Goal: Navigation & Orientation: Go to known website

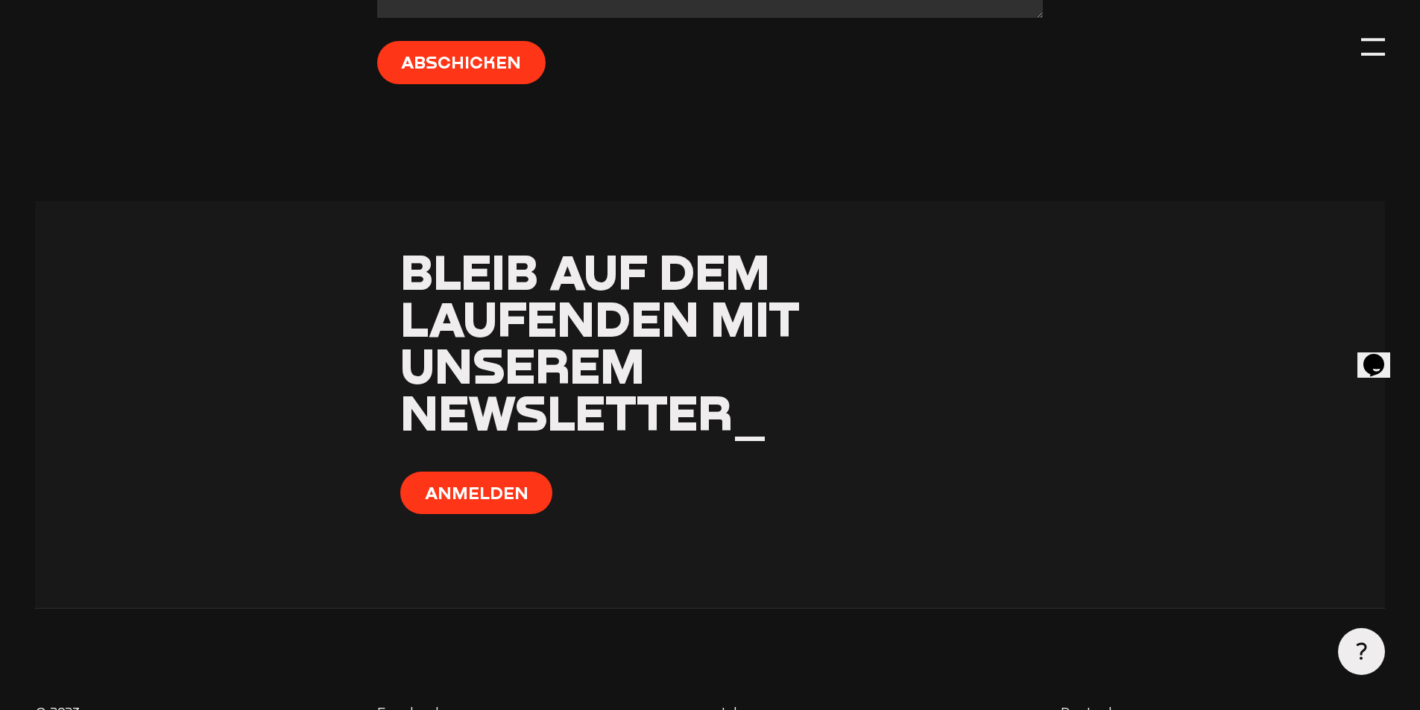
scroll to position [4098, 0]
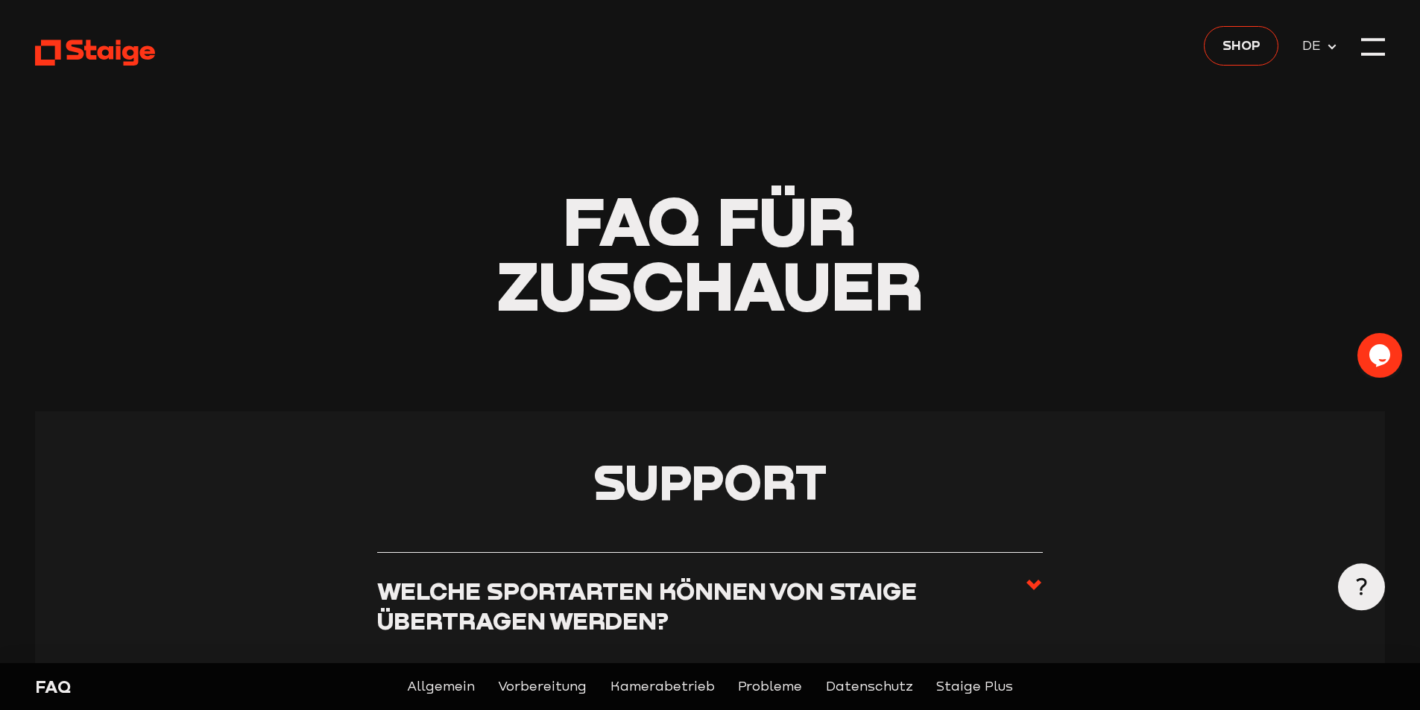
click at [78, 56] on use at bounding box center [95, 53] width 120 height 26
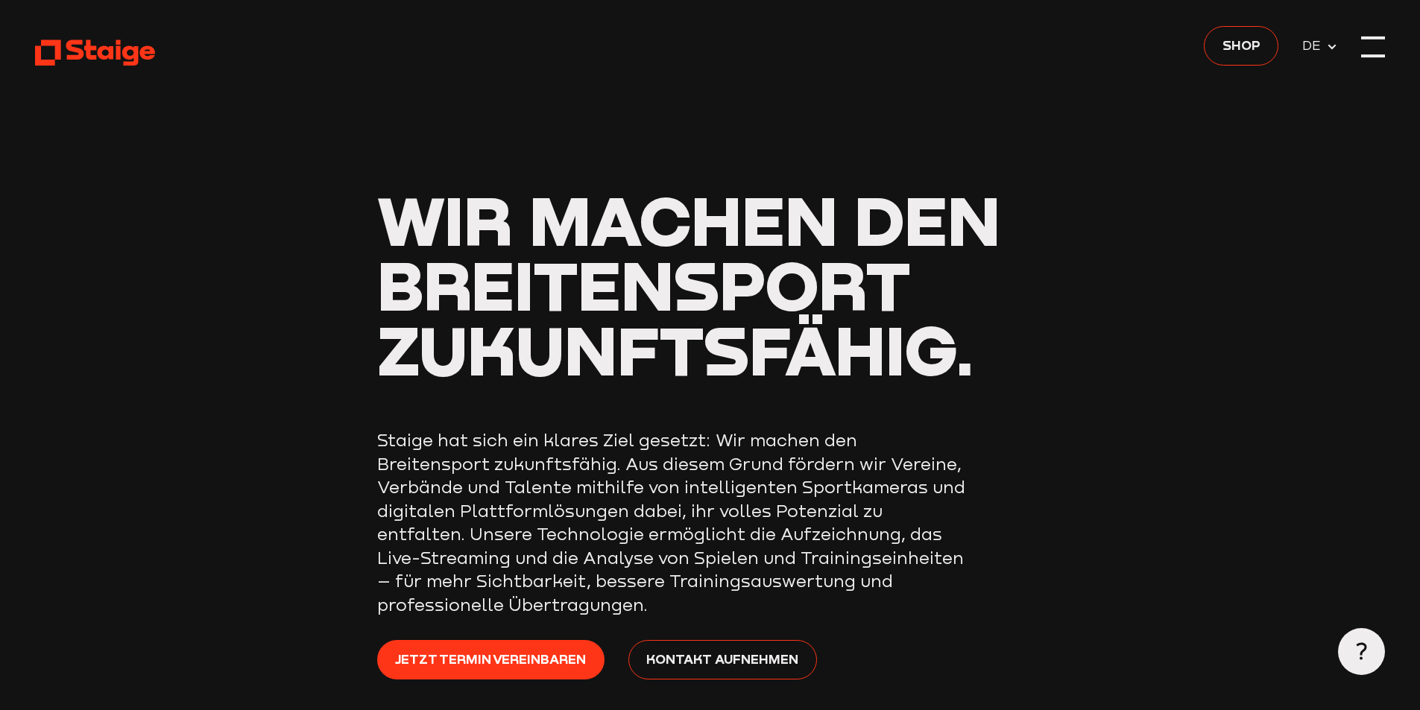
click at [1366, 40] on div at bounding box center [1373, 47] width 24 height 24
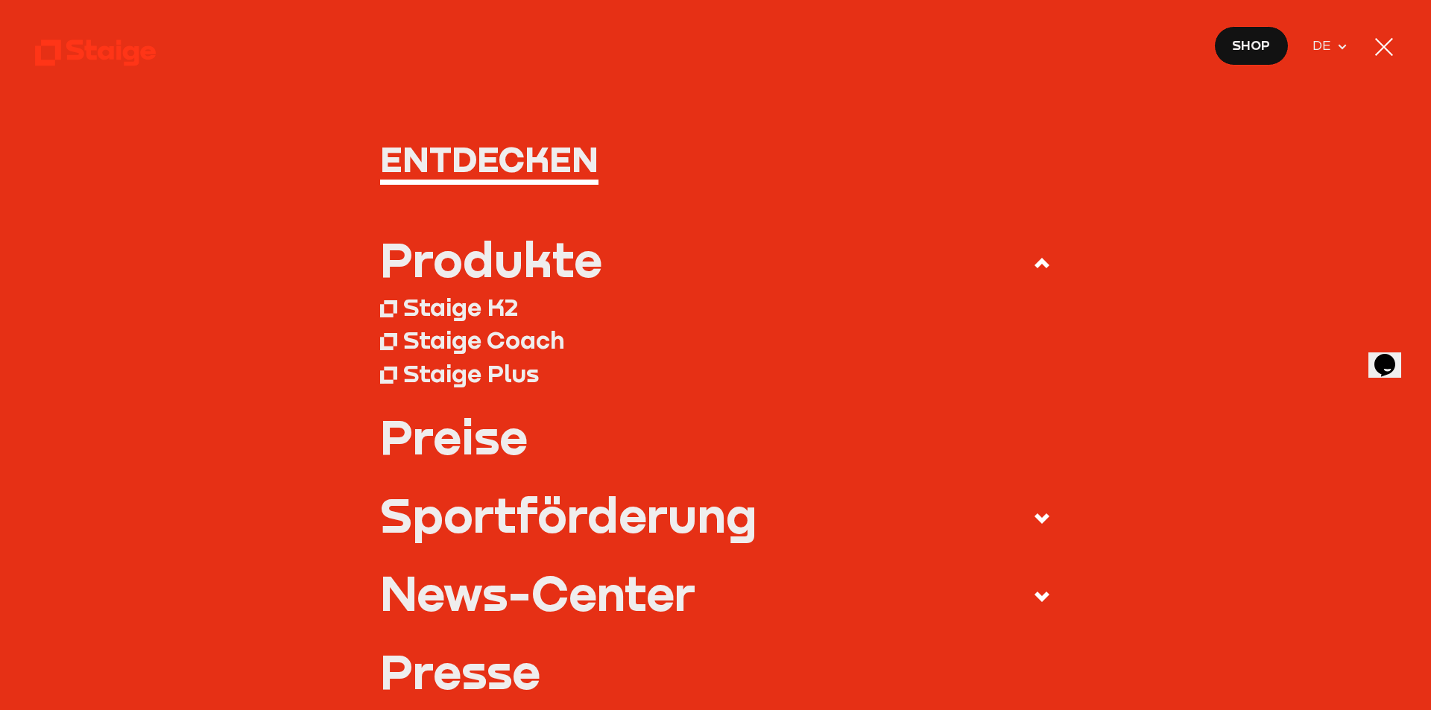
click at [476, 339] on div "Staige Coach" at bounding box center [483, 340] width 161 height 30
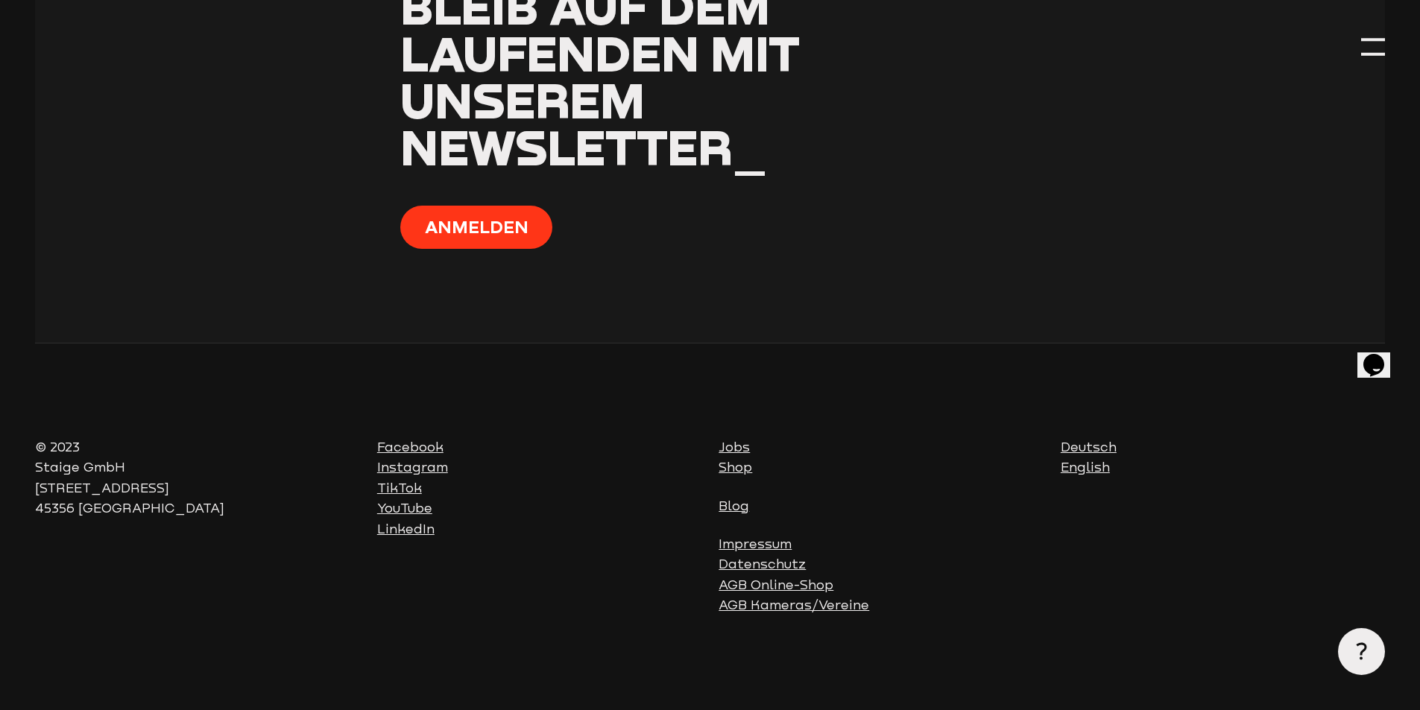
scroll to position [1244, 0]
